Goal: Task Accomplishment & Management: Complete application form

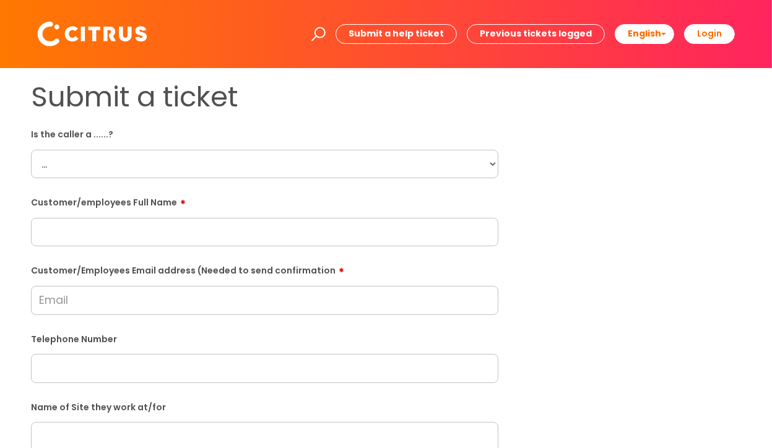
click at [185, 305] on input "Customer/Employees Email address (Needed to send confirmation" at bounding box center [264, 300] width 467 height 28
click at [179, 294] on input "Customer/Employees Email address (Needed to send confirmation" at bounding box center [264, 300] width 467 height 28
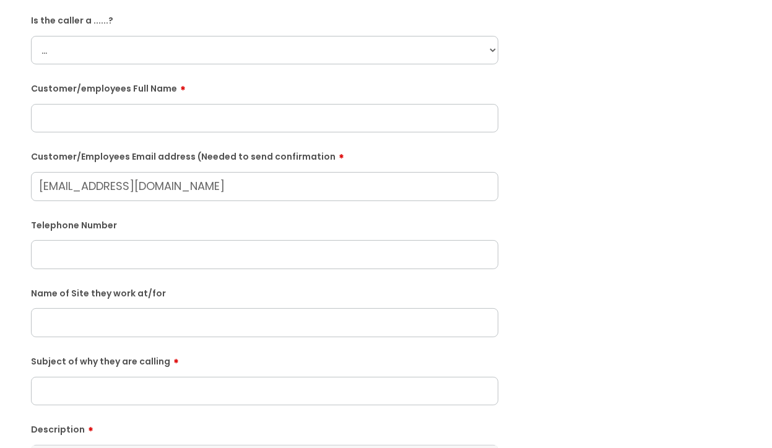
scroll to position [241, 0]
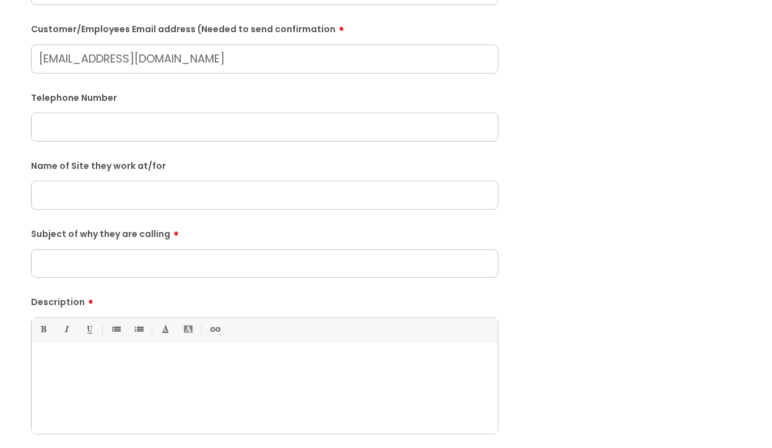
type input "ericflex2004@yahoo.com"
click at [202, 273] on input "Subject of why they are calling" at bounding box center [264, 265] width 467 height 28
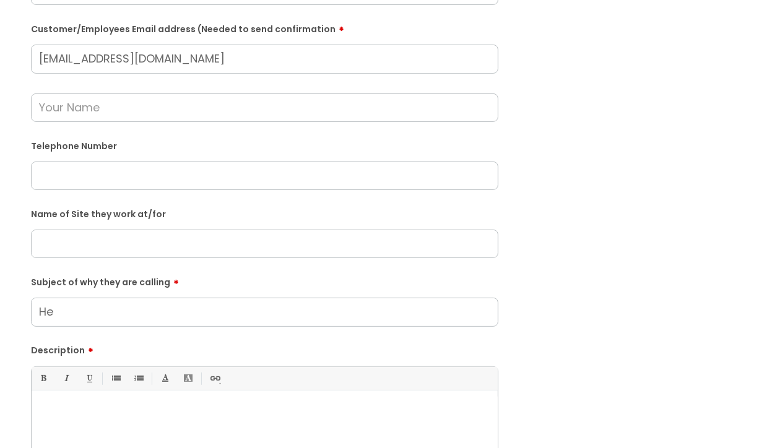
type input "H"
type input "Clock in"
click at [151, 423] on div at bounding box center [265, 439] width 466 height 85
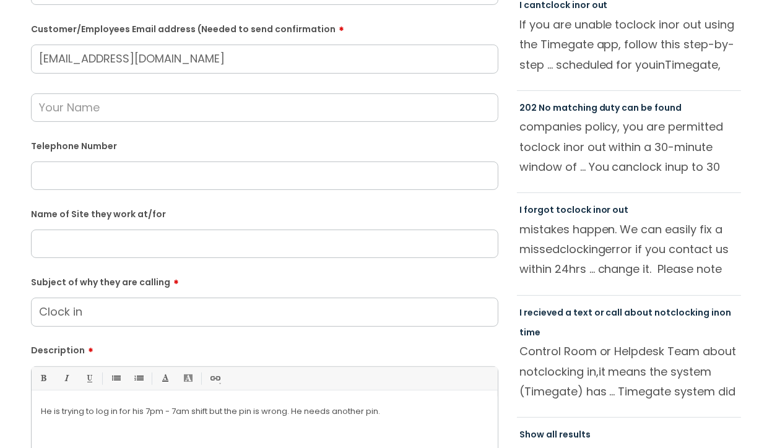
click at [144, 243] on input "text" at bounding box center [264, 244] width 467 height 28
click at [187, 106] on input "text" at bounding box center [264, 107] width 467 height 28
type input "Eric"
click at [104, 257] on input "text" at bounding box center [264, 244] width 467 height 28
type input "New Kings Court"
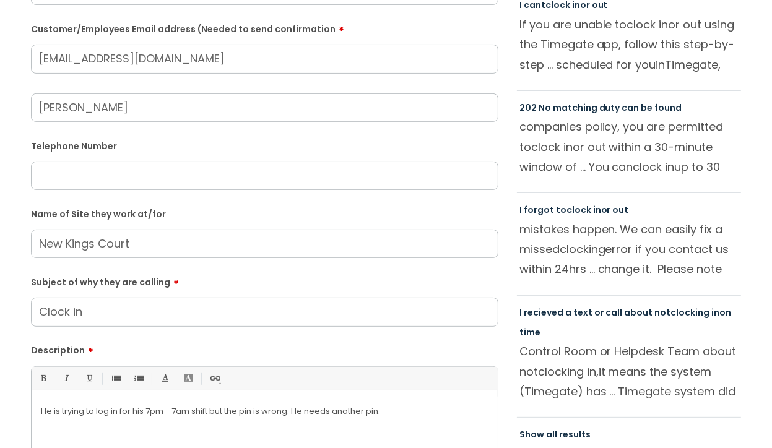
click at [295, 175] on input "text" at bounding box center [264, 175] width 467 height 28
click at [289, 118] on input "Eric" at bounding box center [264, 107] width 467 height 28
type input "Eric Nettey"
click at [256, 163] on input "text" at bounding box center [264, 175] width 467 height 28
paste input "07916878533"
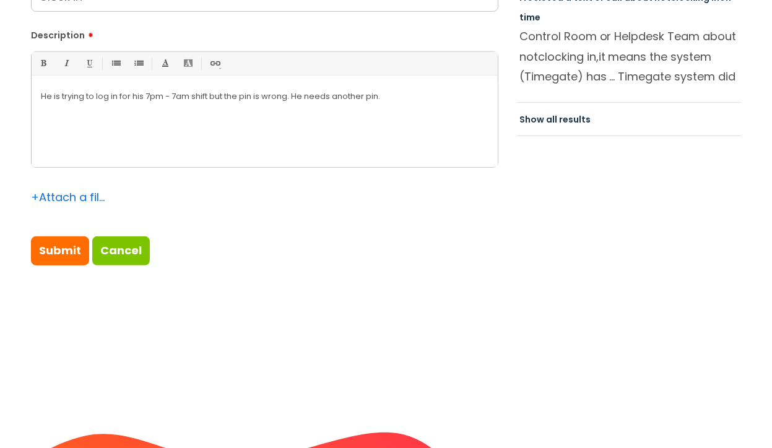
scroll to position [608, 0]
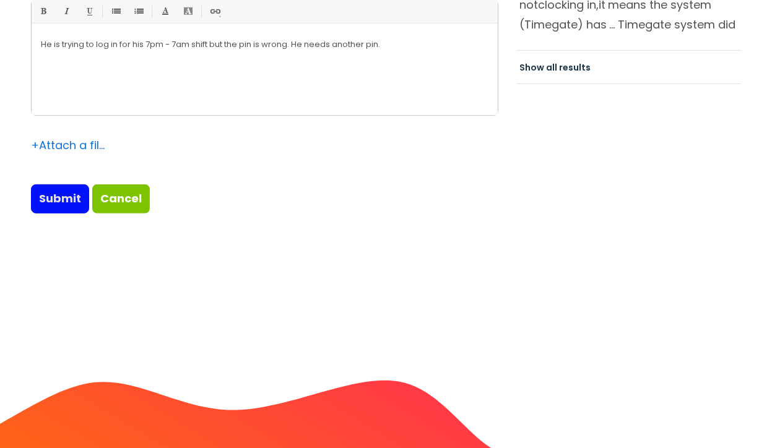
type input "07916878533"
click at [52, 187] on input "Submit" at bounding box center [60, 198] width 58 height 28
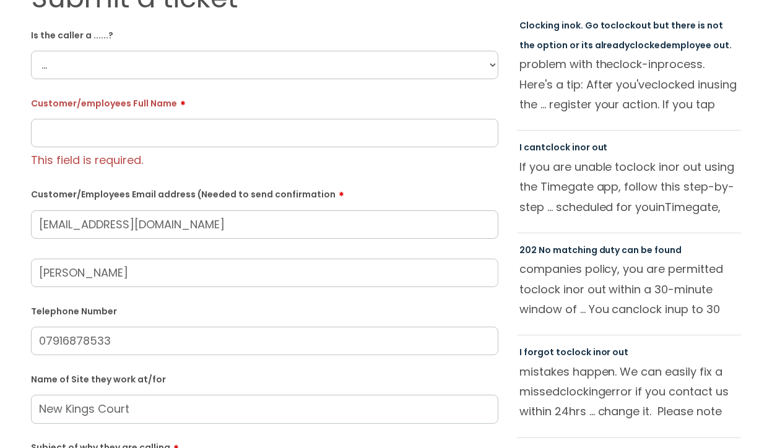
scroll to position [97, 0]
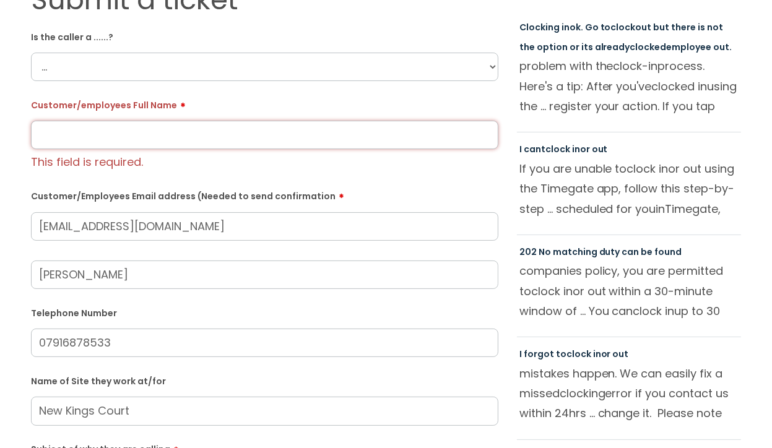
click at [269, 136] on input "text" at bounding box center [264, 135] width 467 height 28
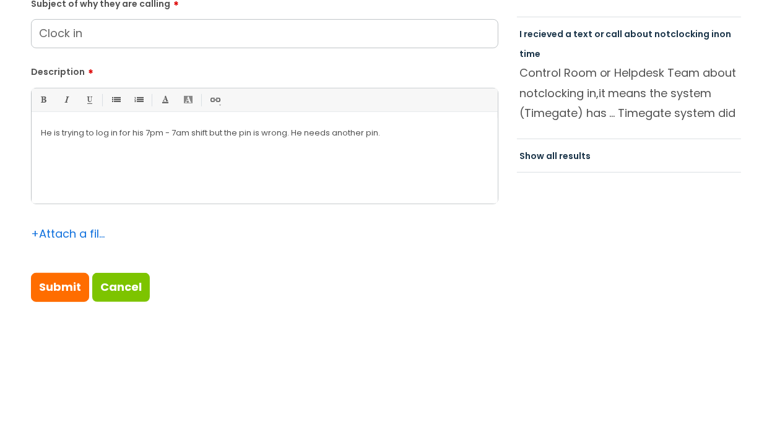
scroll to position [521, 0]
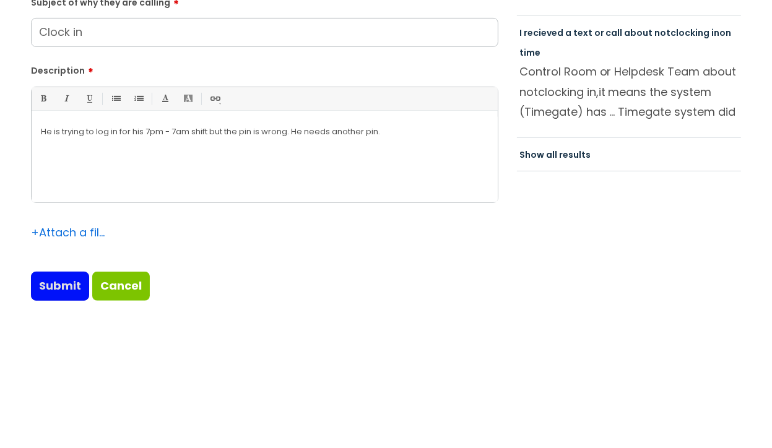
type input "Eric Nettey"
click at [46, 285] on input "Submit" at bounding box center [60, 286] width 58 height 28
type input "Please Wait..."
